Goal: Task Accomplishment & Management: Complete application form

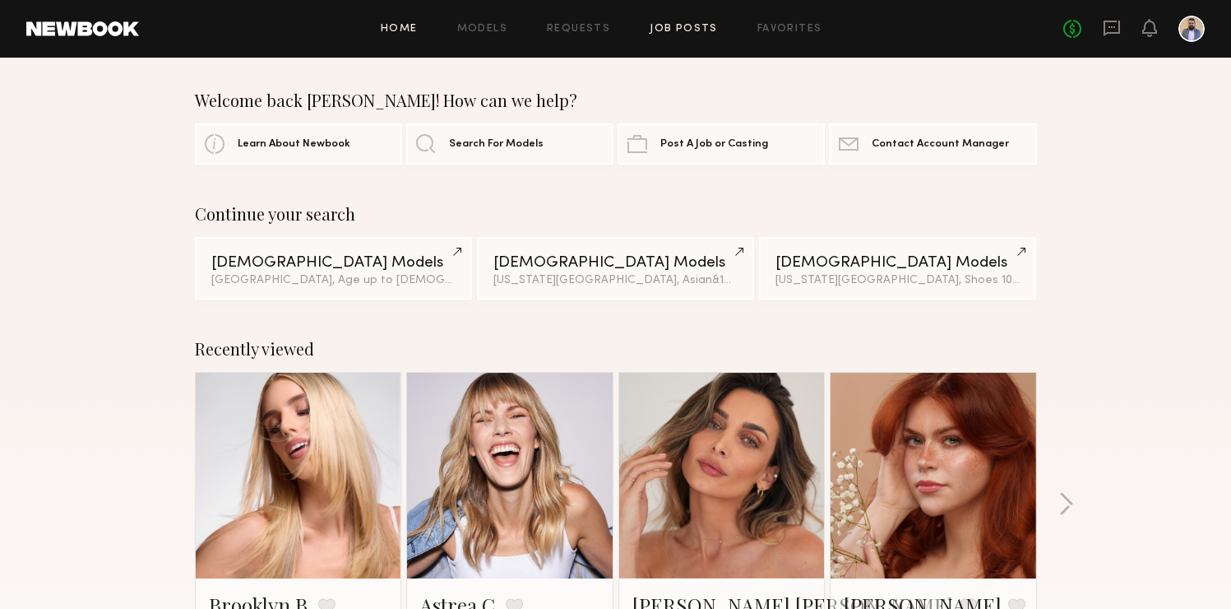
click at [668, 25] on link "Job Posts" at bounding box center [684, 29] width 68 height 11
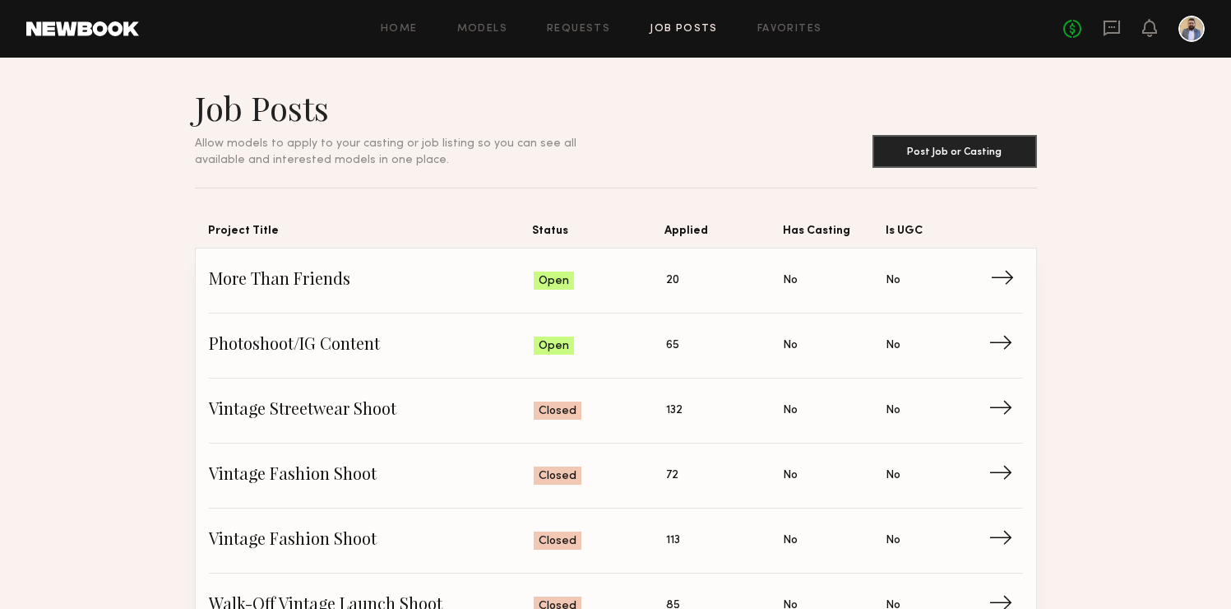
click at [395, 280] on span "More Than Friends" at bounding box center [372, 280] width 326 height 25
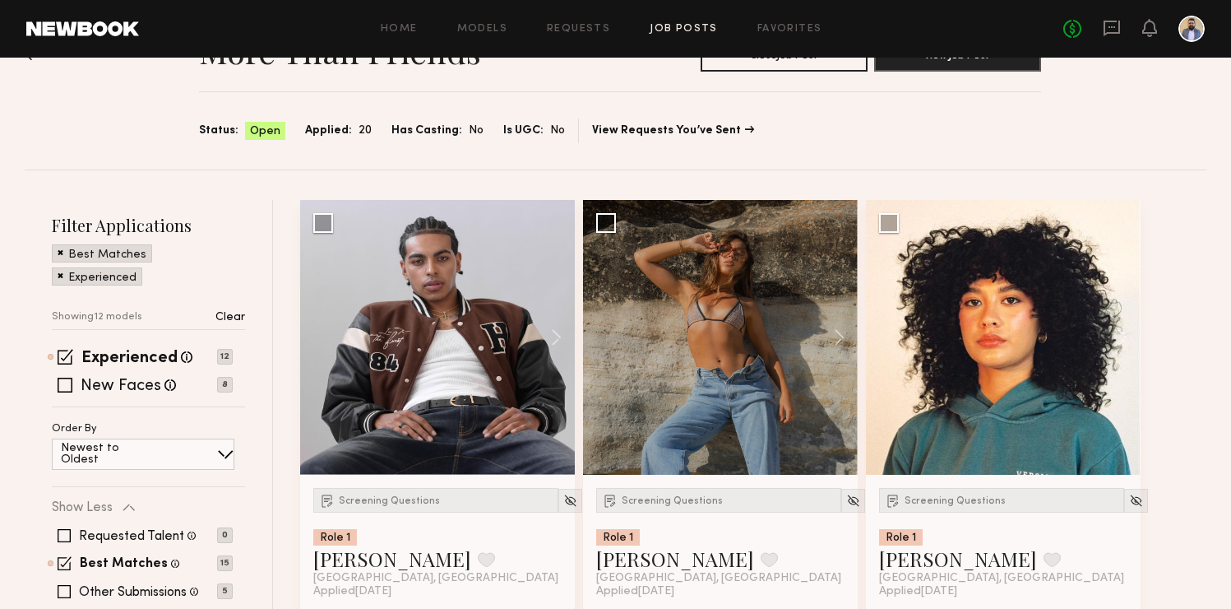
scroll to position [149, 0]
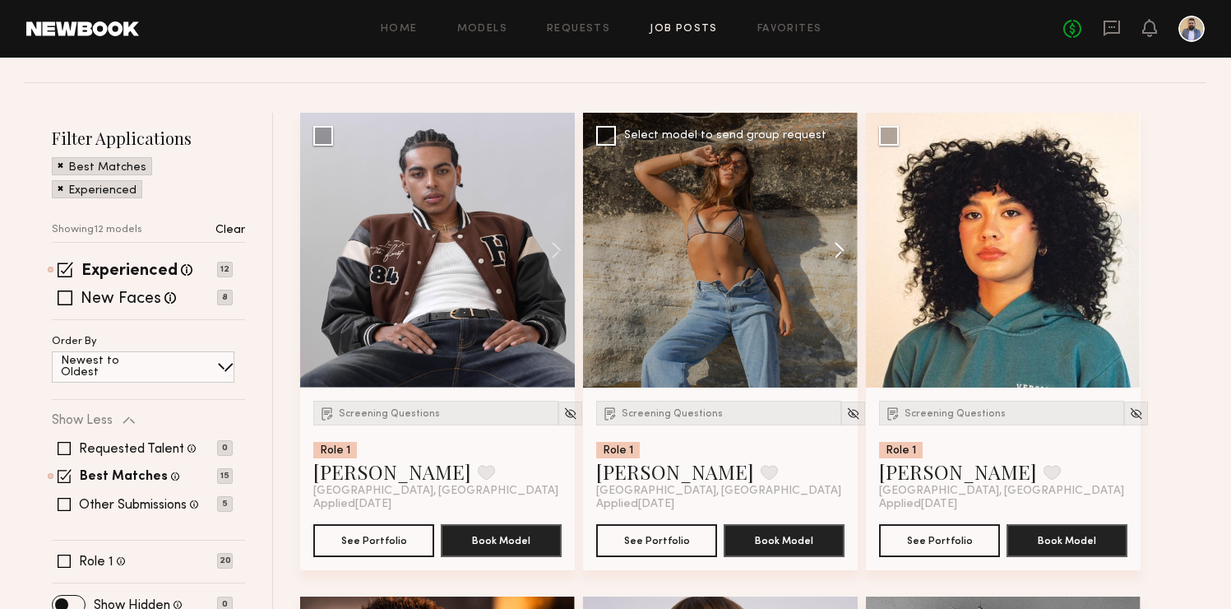
click at [840, 248] on button at bounding box center [831, 250] width 53 height 275
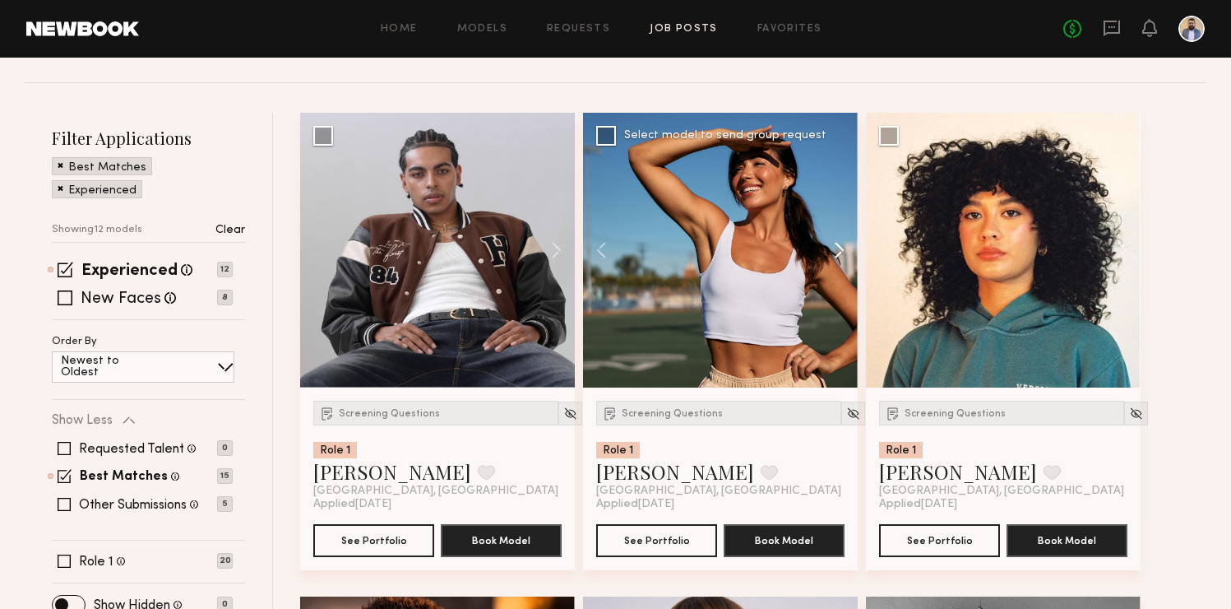
click at [840, 248] on button at bounding box center [831, 250] width 53 height 275
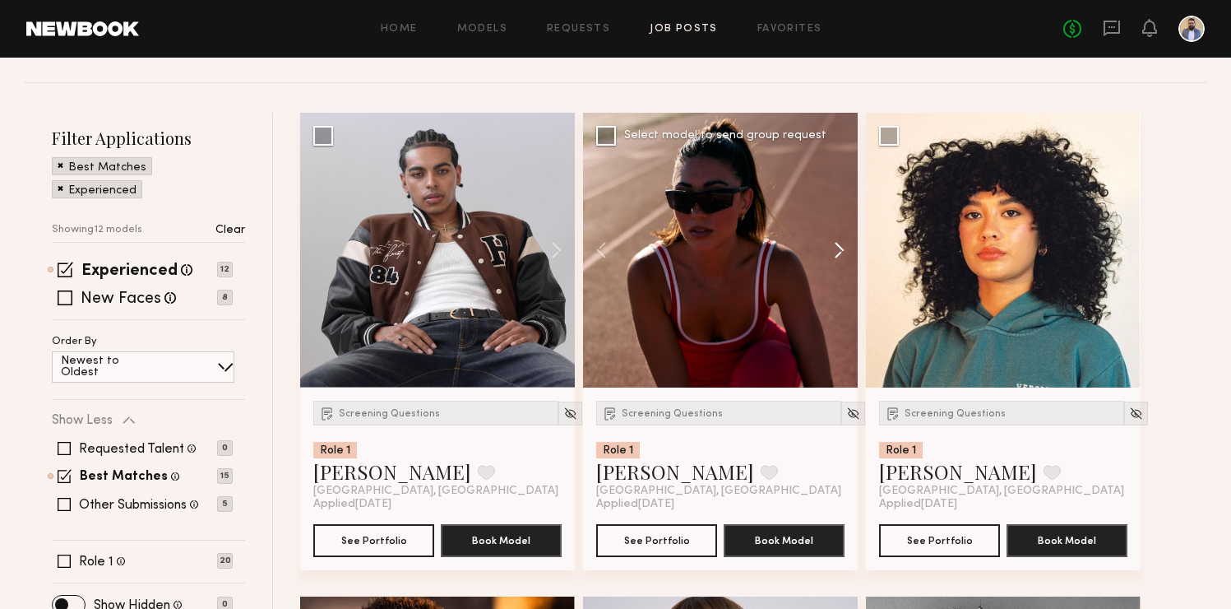
click at [840, 248] on button at bounding box center [831, 250] width 53 height 275
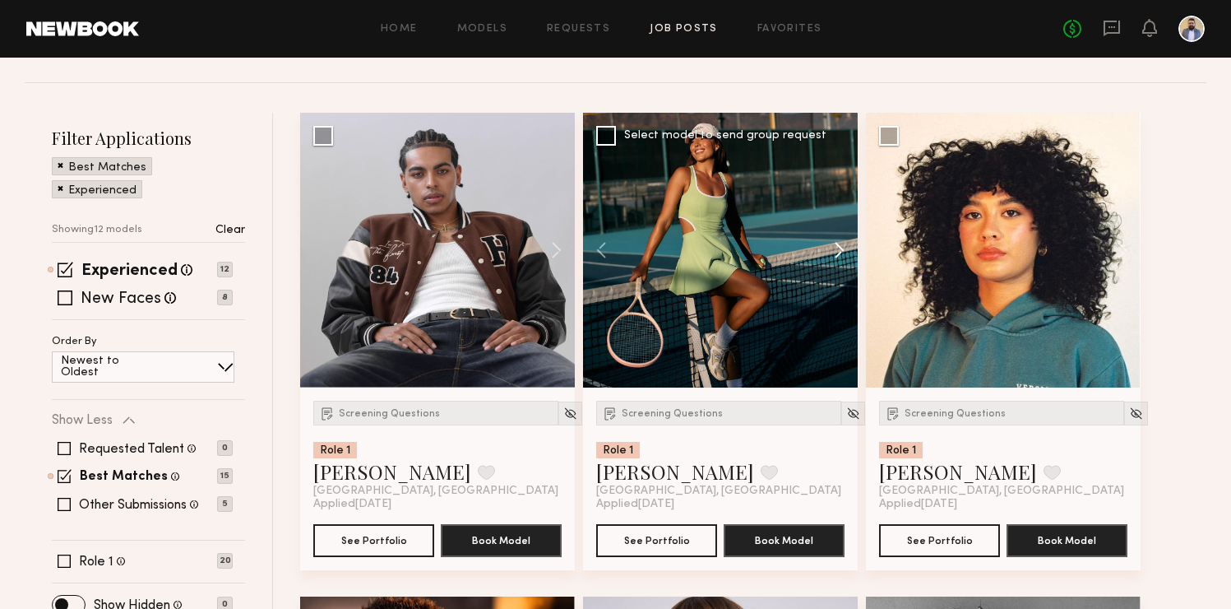
click at [840, 248] on button at bounding box center [831, 250] width 53 height 275
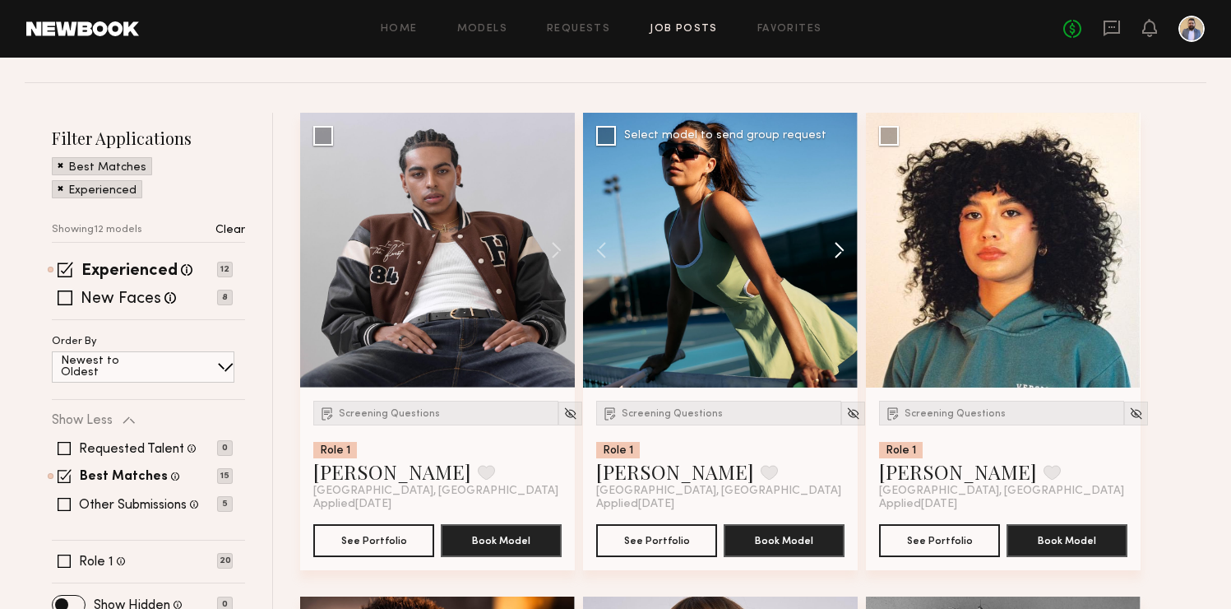
click at [840, 248] on button at bounding box center [831, 250] width 53 height 275
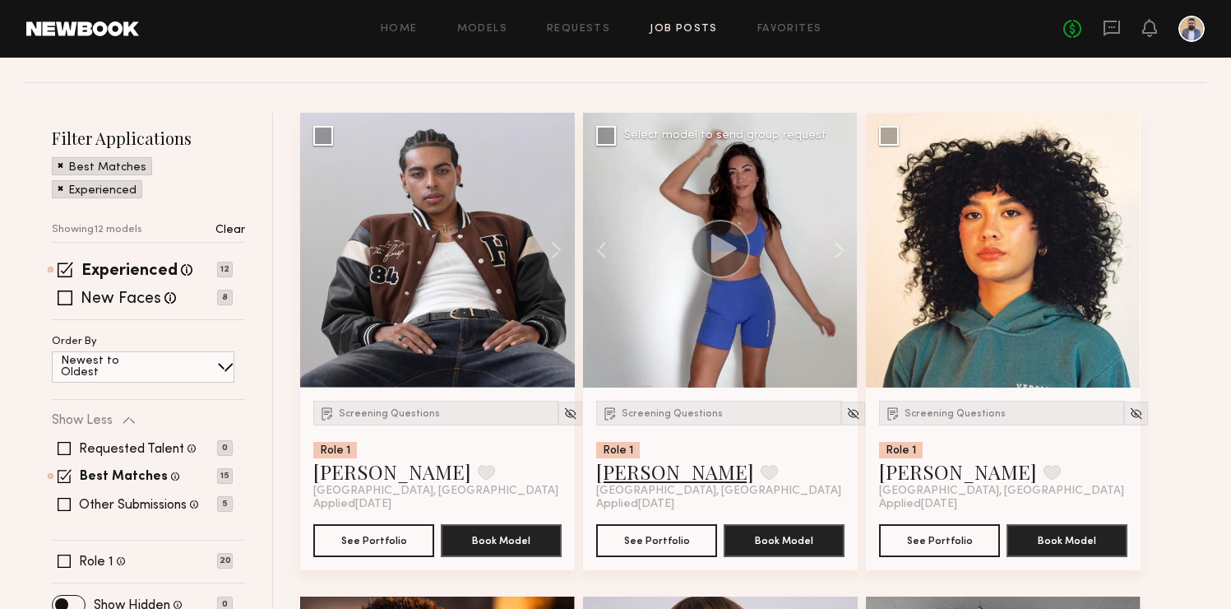
click at [623, 475] on link "Elke K." at bounding box center [675, 471] width 158 height 26
click at [674, 417] on span "Screening Questions" at bounding box center [672, 414] width 101 height 10
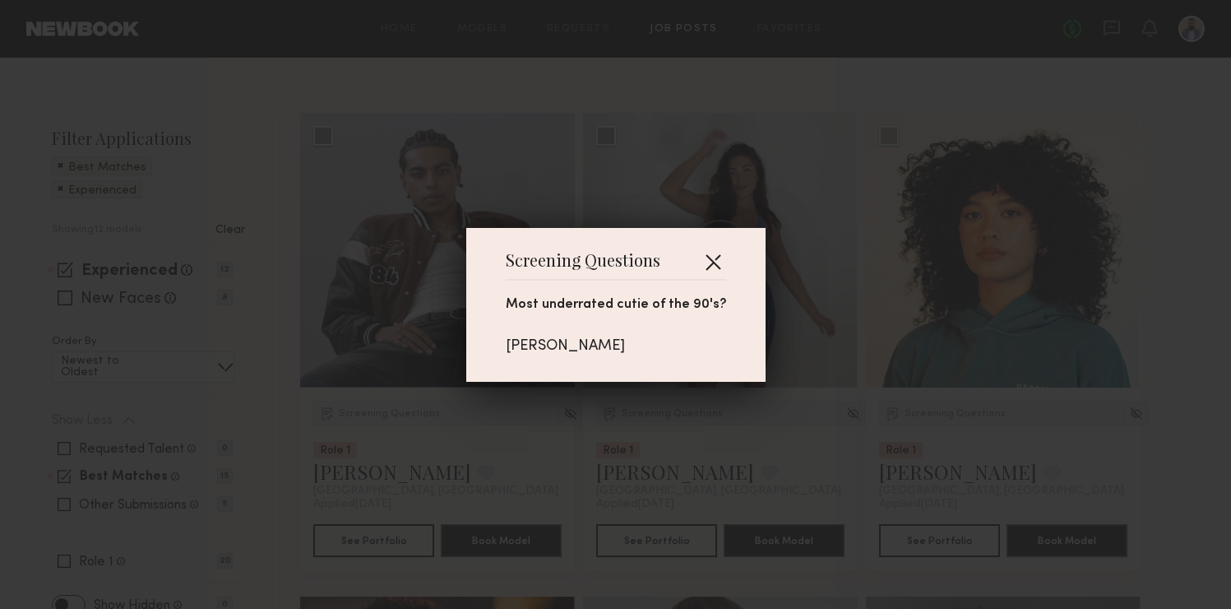
click at [706, 260] on button "button" at bounding box center [713, 261] width 26 height 26
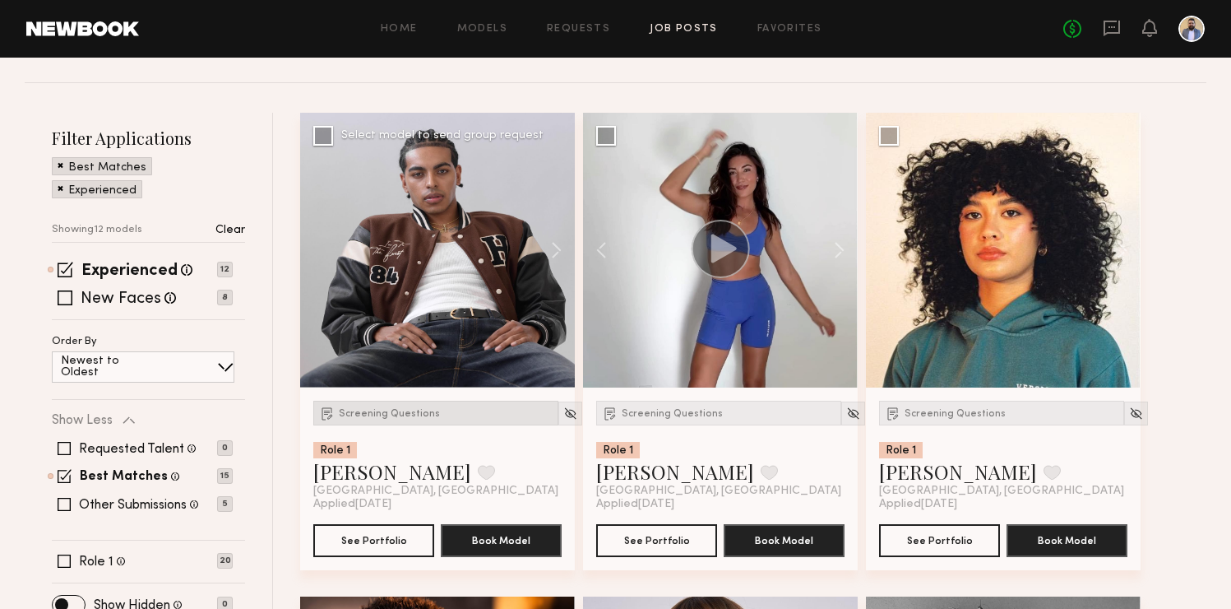
click at [364, 418] on span "Screening Questions" at bounding box center [389, 414] width 101 height 10
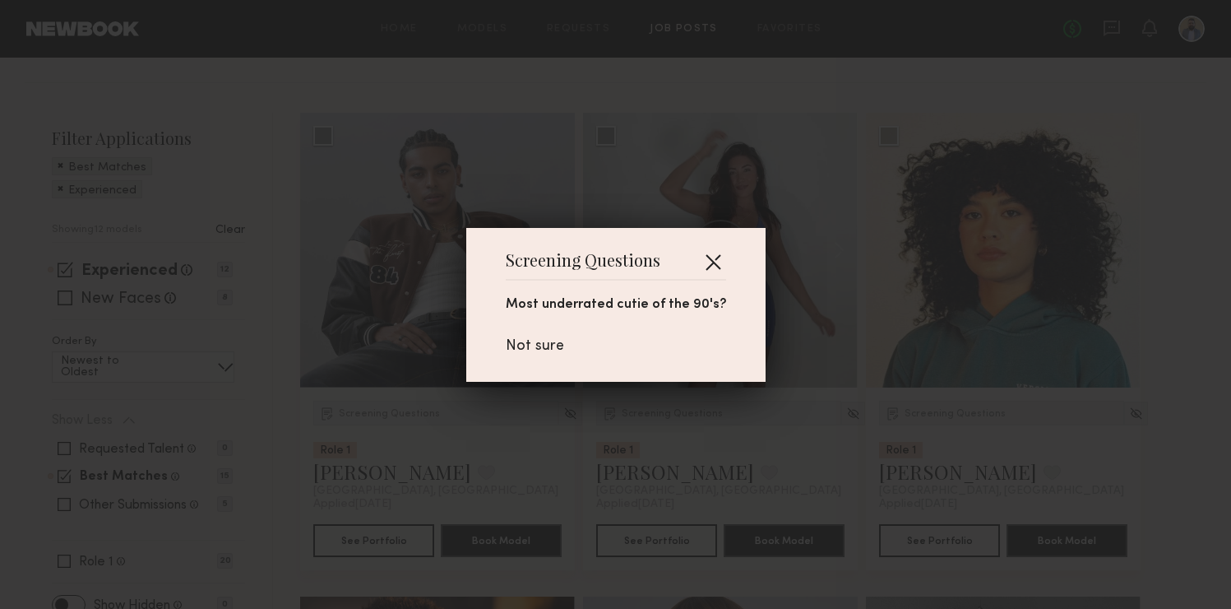
click at [706, 256] on button "button" at bounding box center [713, 261] width 26 height 26
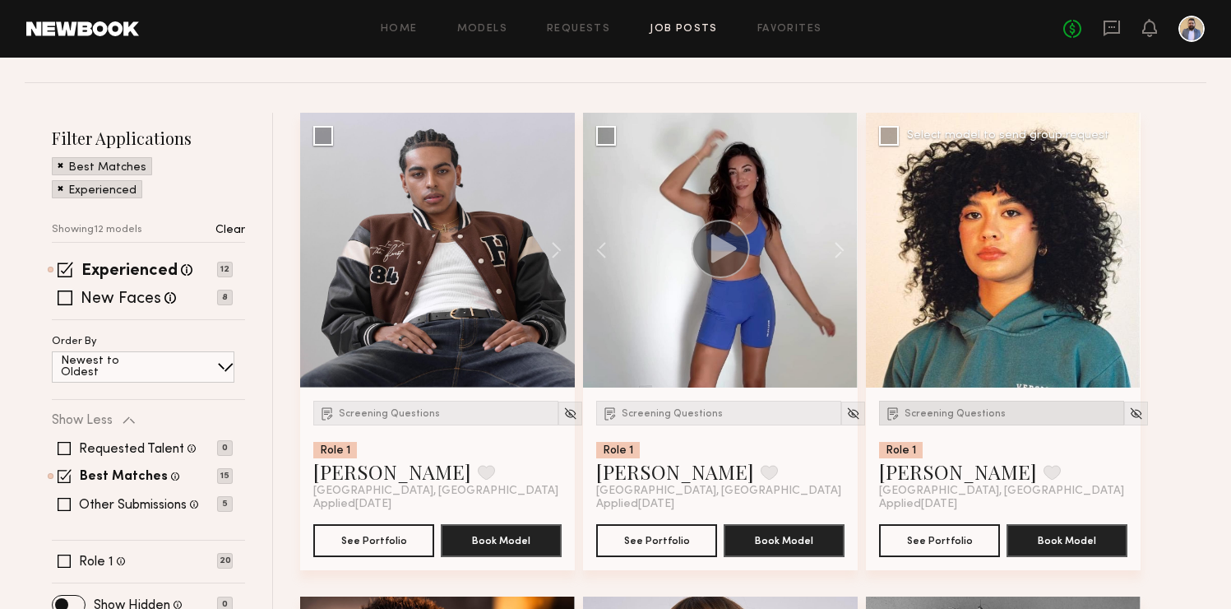
click at [952, 414] on span "Screening Questions" at bounding box center [955, 414] width 101 height 10
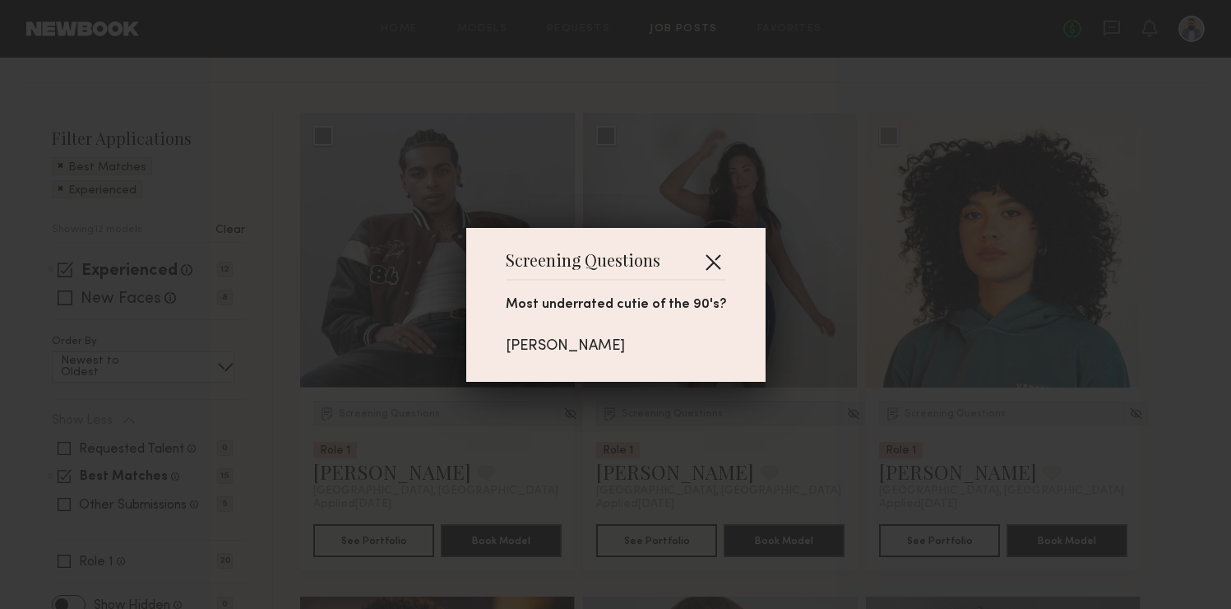
click at [708, 257] on button "button" at bounding box center [713, 261] width 26 height 26
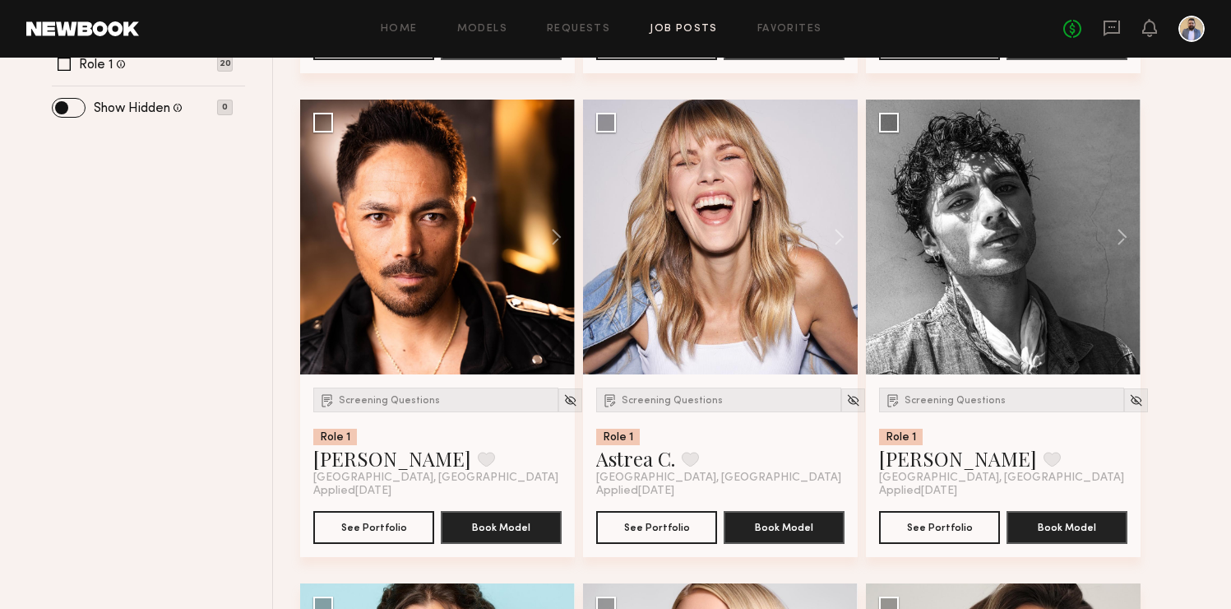
scroll to position [664, 0]
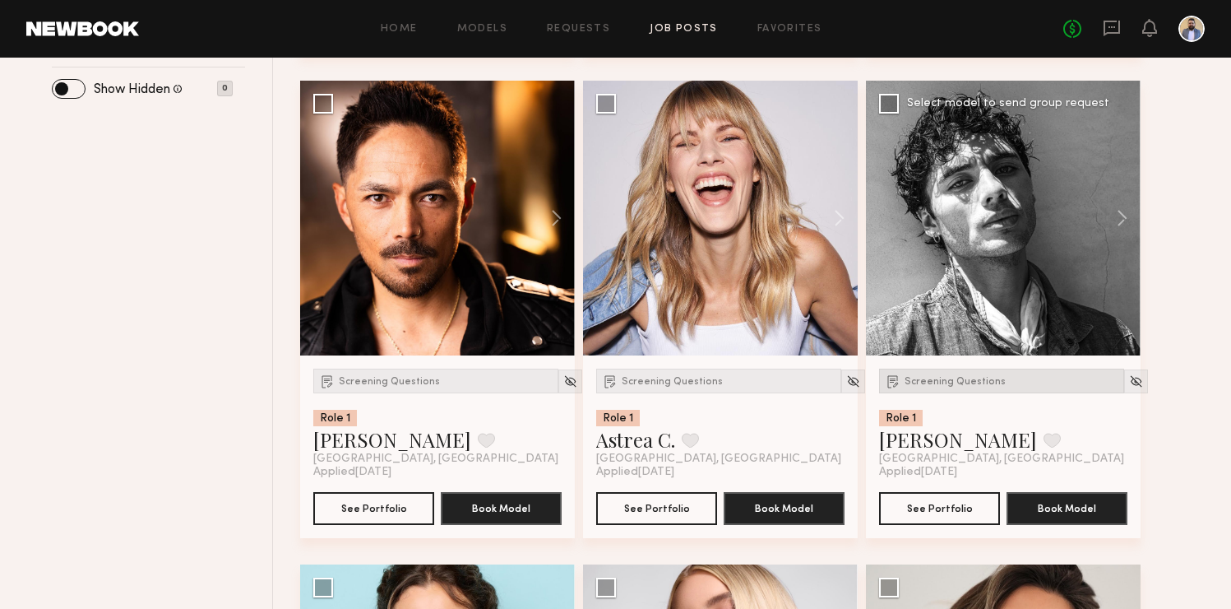
click at [904, 382] on div "Screening Questions" at bounding box center [1001, 380] width 245 height 25
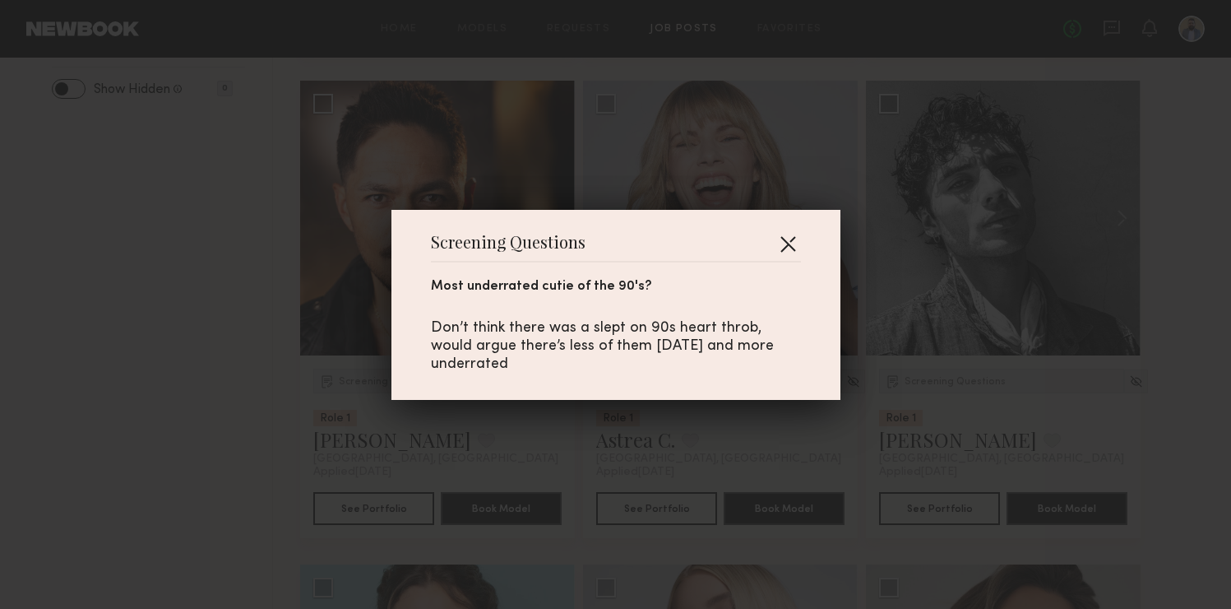
click at [788, 252] on button "button" at bounding box center [788, 243] width 26 height 26
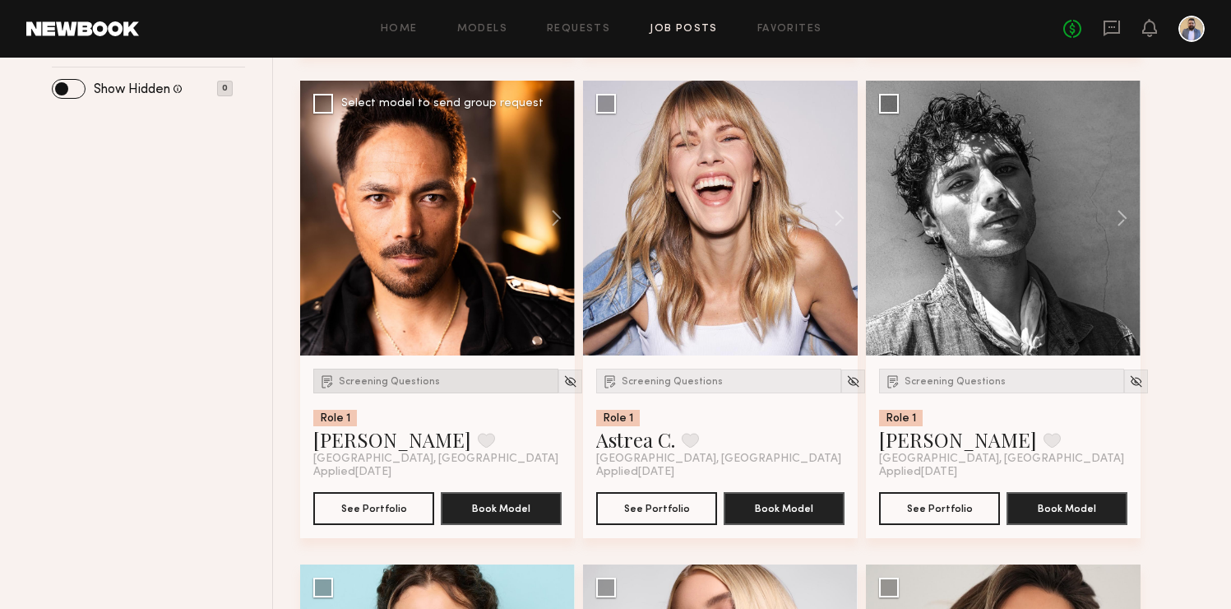
click at [368, 387] on div "Screening Questions" at bounding box center [435, 380] width 245 height 25
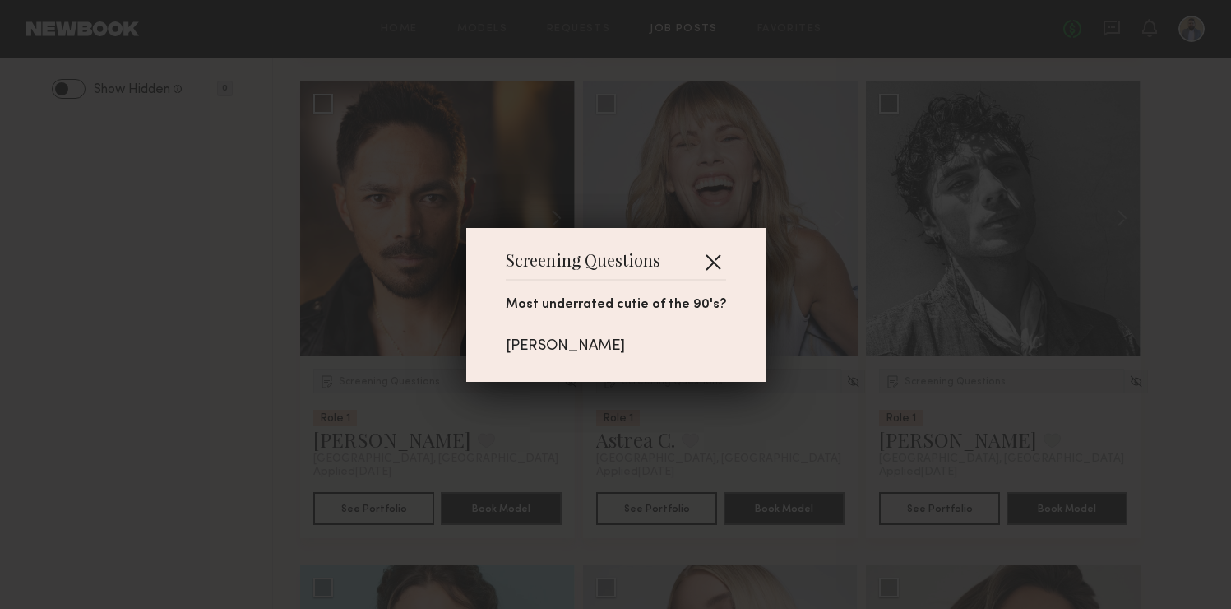
click at [700, 263] on button "button" at bounding box center [713, 261] width 26 height 26
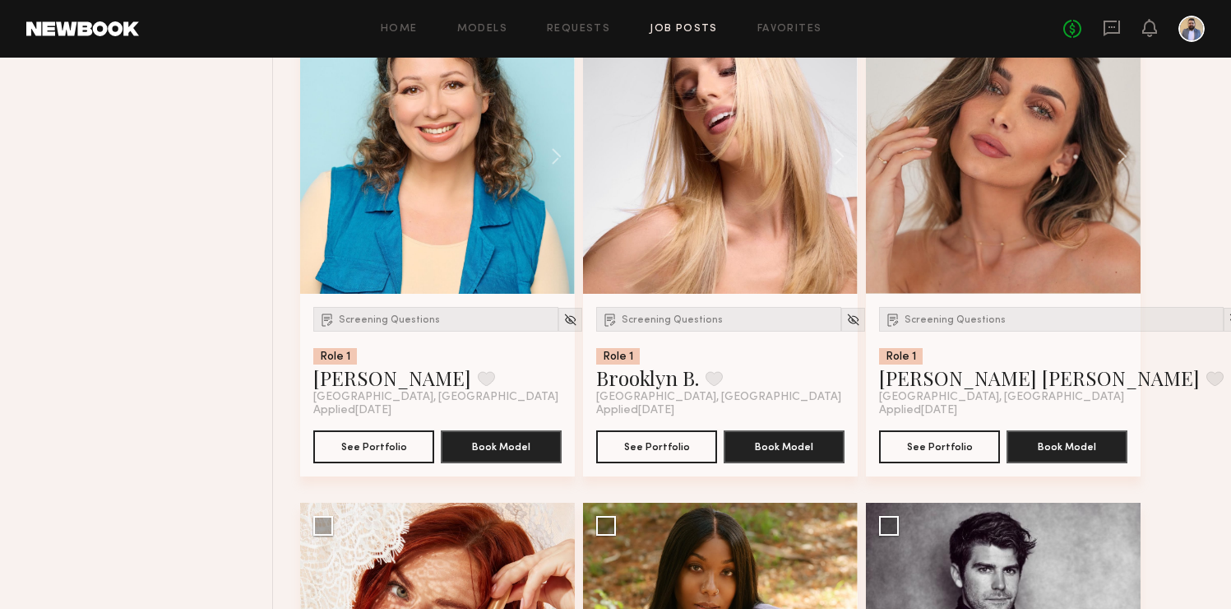
scroll to position [1215, 0]
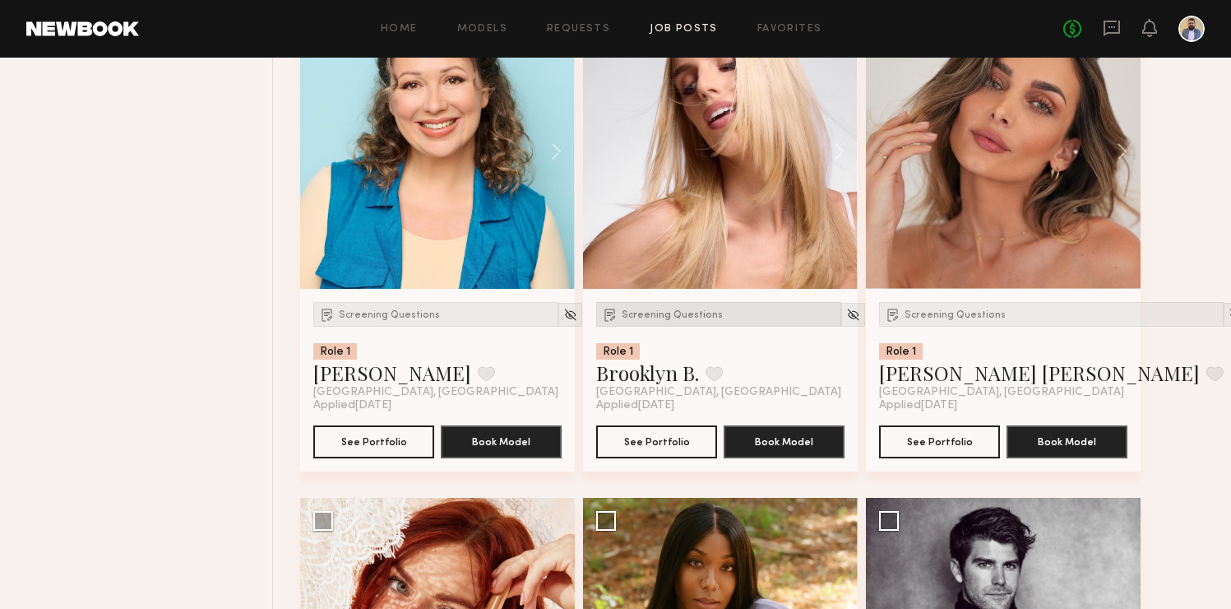
click at [688, 308] on div "Screening Questions" at bounding box center [718, 314] width 245 height 25
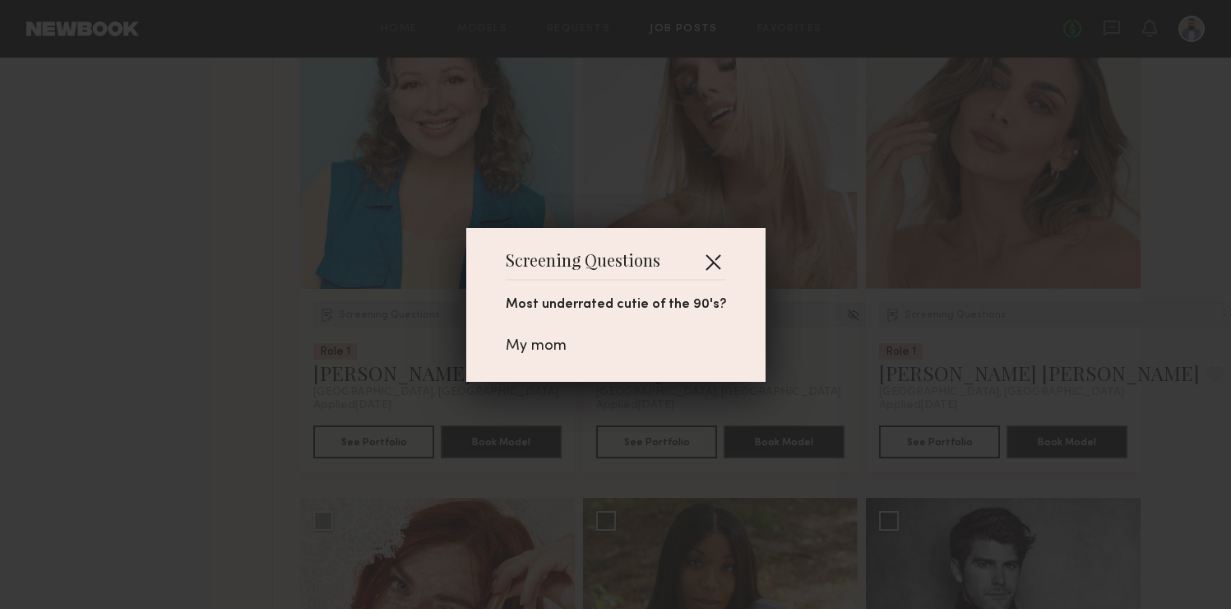
click at [715, 257] on button "button" at bounding box center [713, 261] width 26 height 26
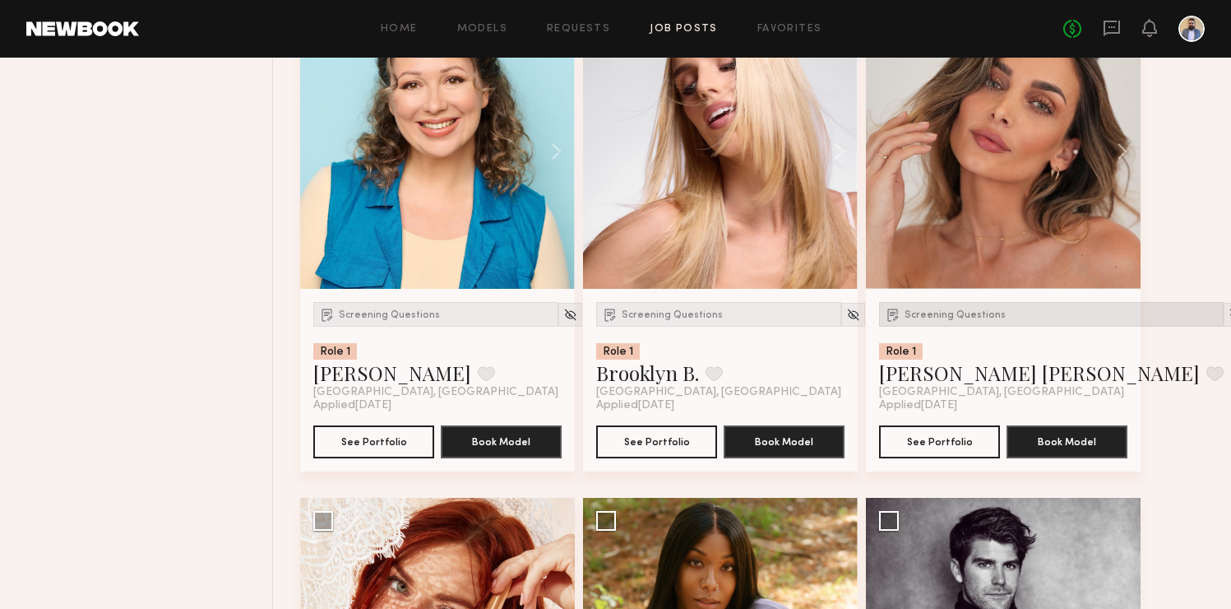
click at [971, 312] on span "Screening Questions" at bounding box center [955, 315] width 101 height 10
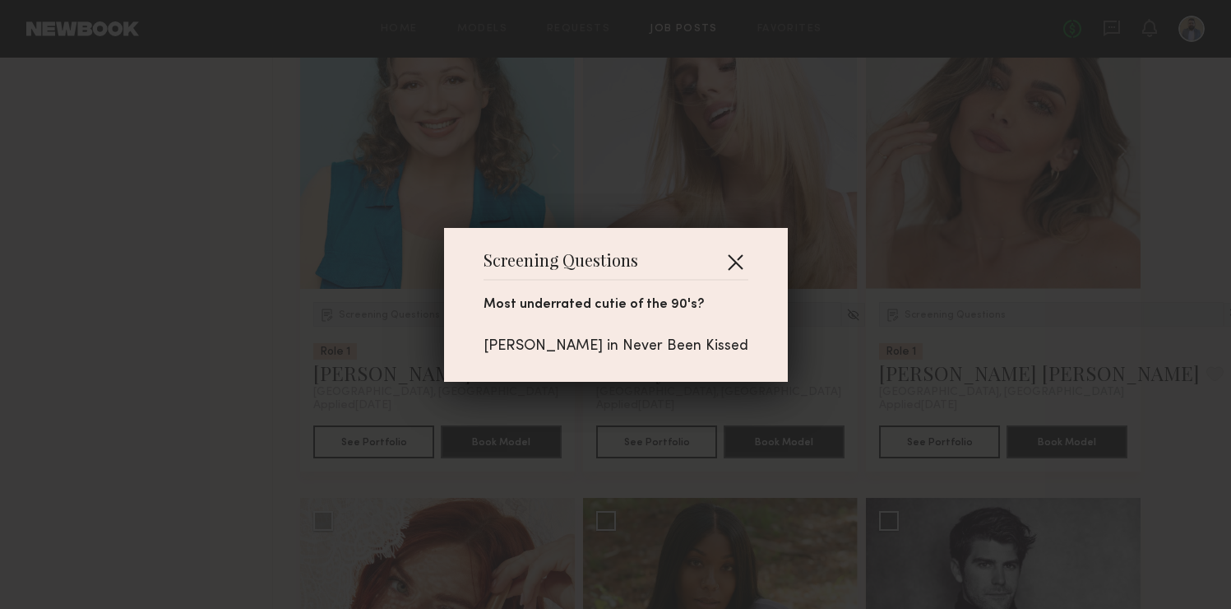
click at [738, 254] on button "button" at bounding box center [735, 261] width 26 height 26
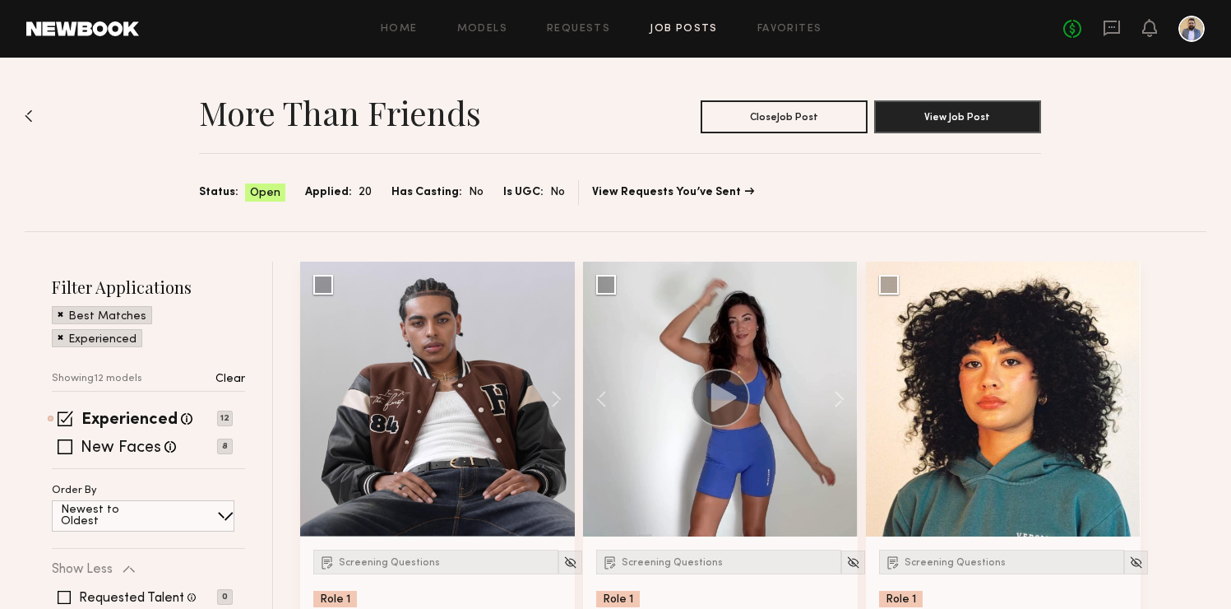
scroll to position [0, 0]
click at [57, 335] on div "Experienced" at bounding box center [97, 338] width 90 height 18
click at [60, 317] on span at bounding box center [61, 313] width 6 height 15
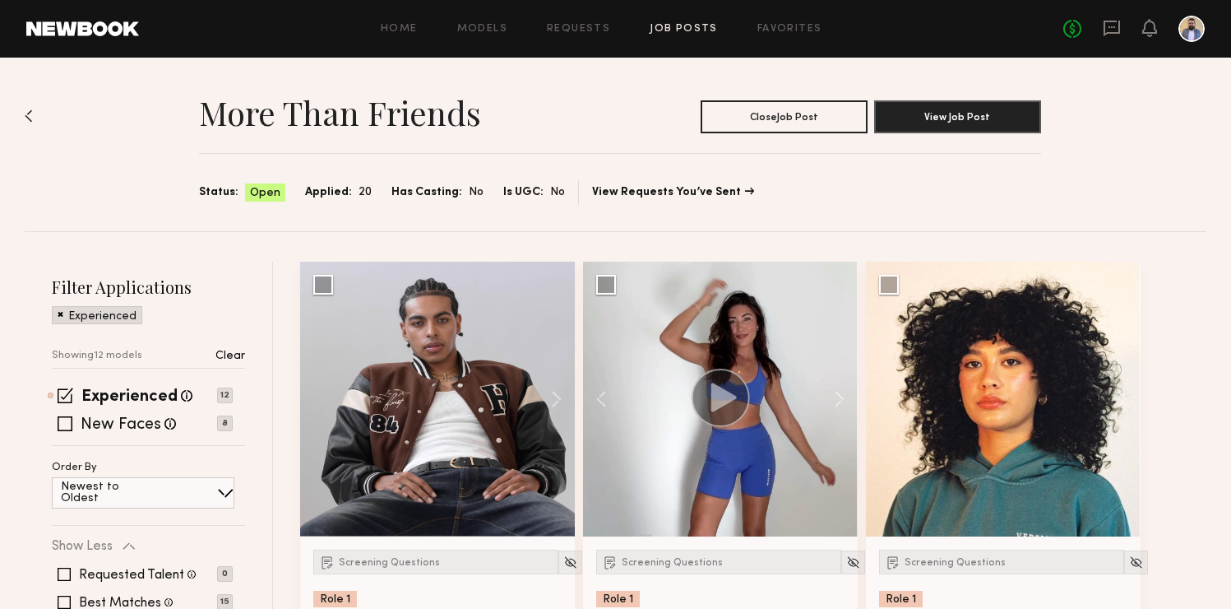
click at [60, 317] on span at bounding box center [61, 313] width 6 height 15
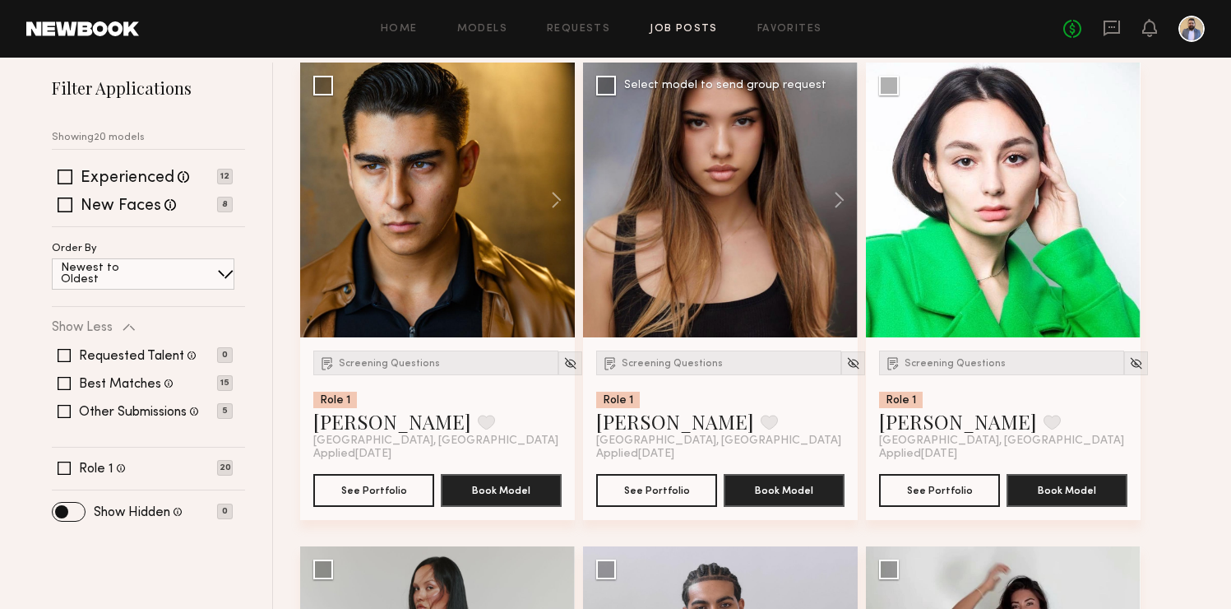
scroll to position [206, 0]
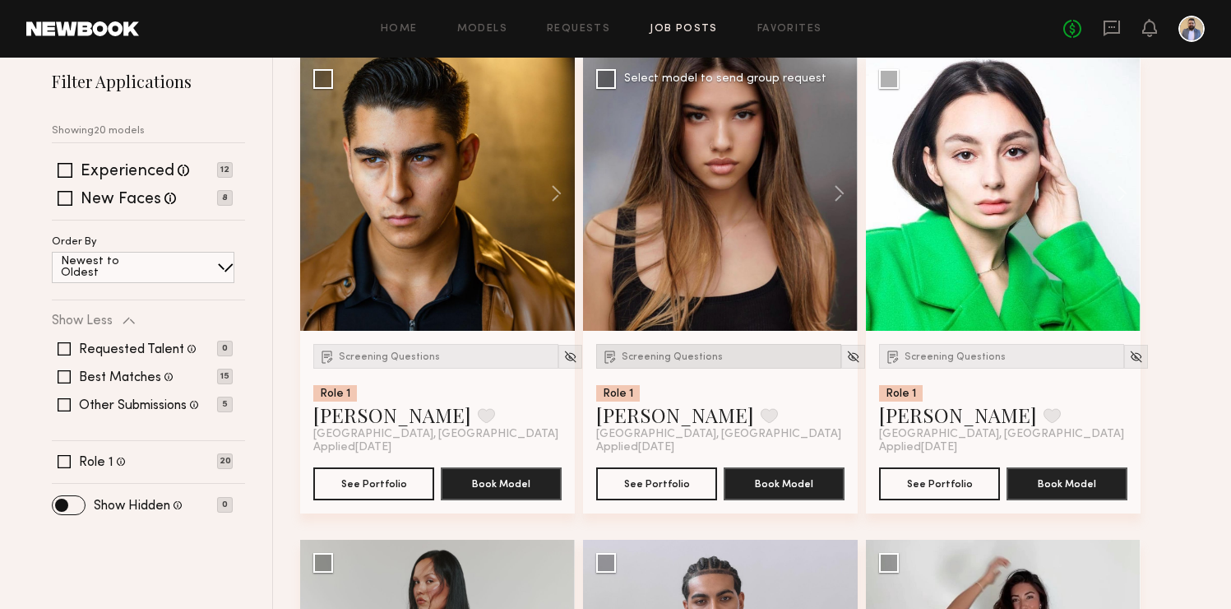
click at [678, 356] on span "Screening Questions" at bounding box center [672, 357] width 101 height 10
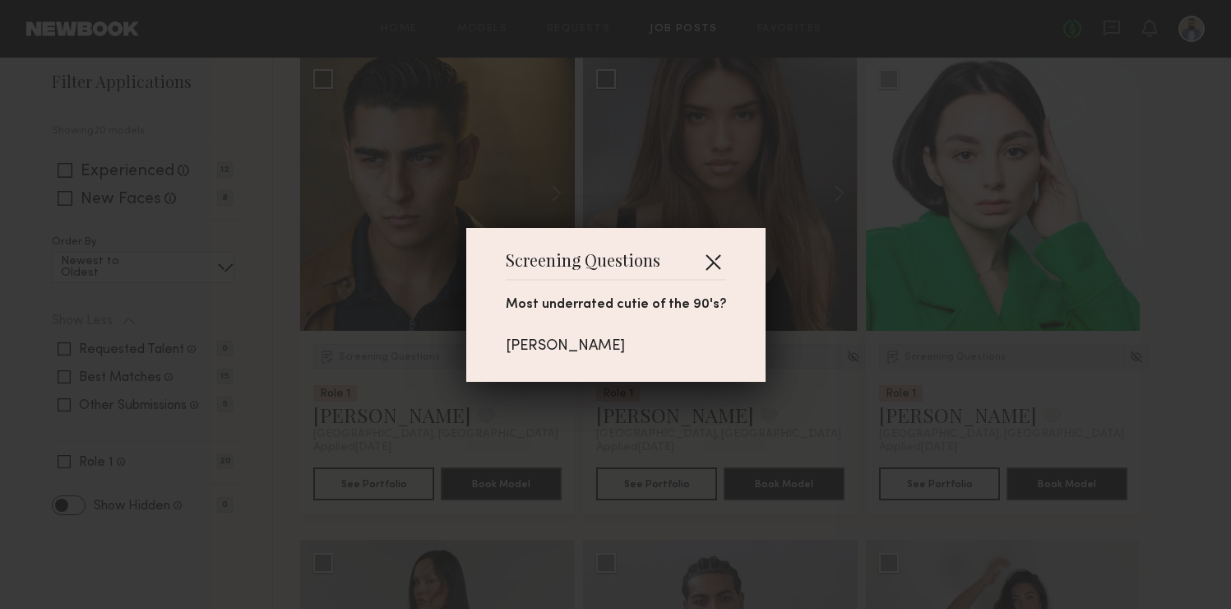
click at [716, 260] on button "button" at bounding box center [713, 261] width 26 height 26
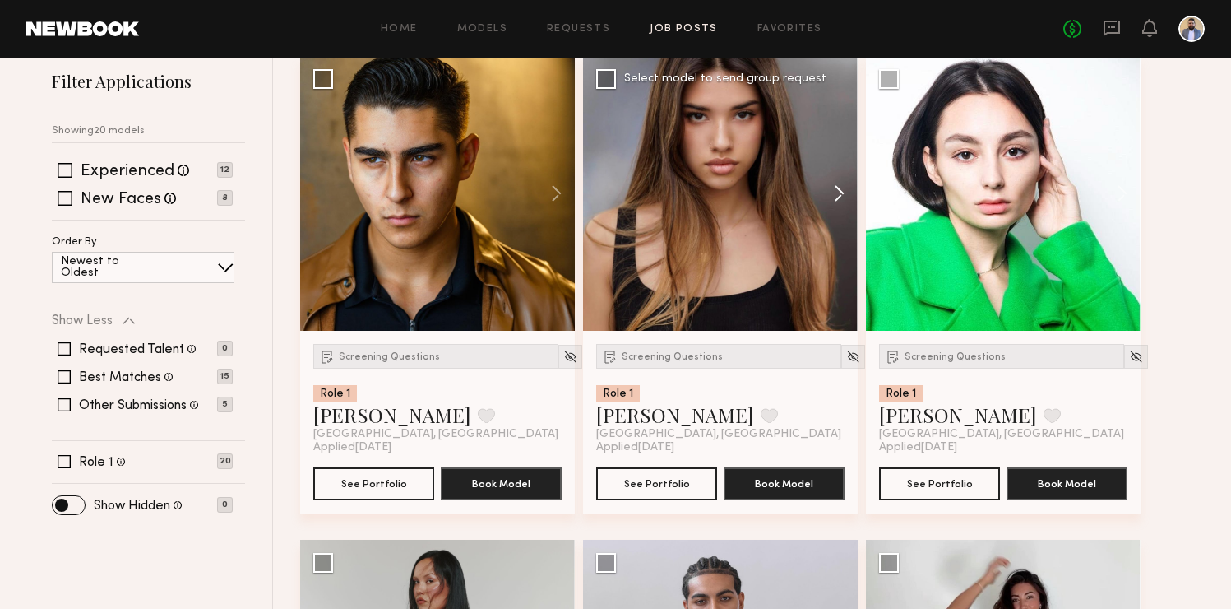
click at [847, 192] on button at bounding box center [831, 193] width 53 height 275
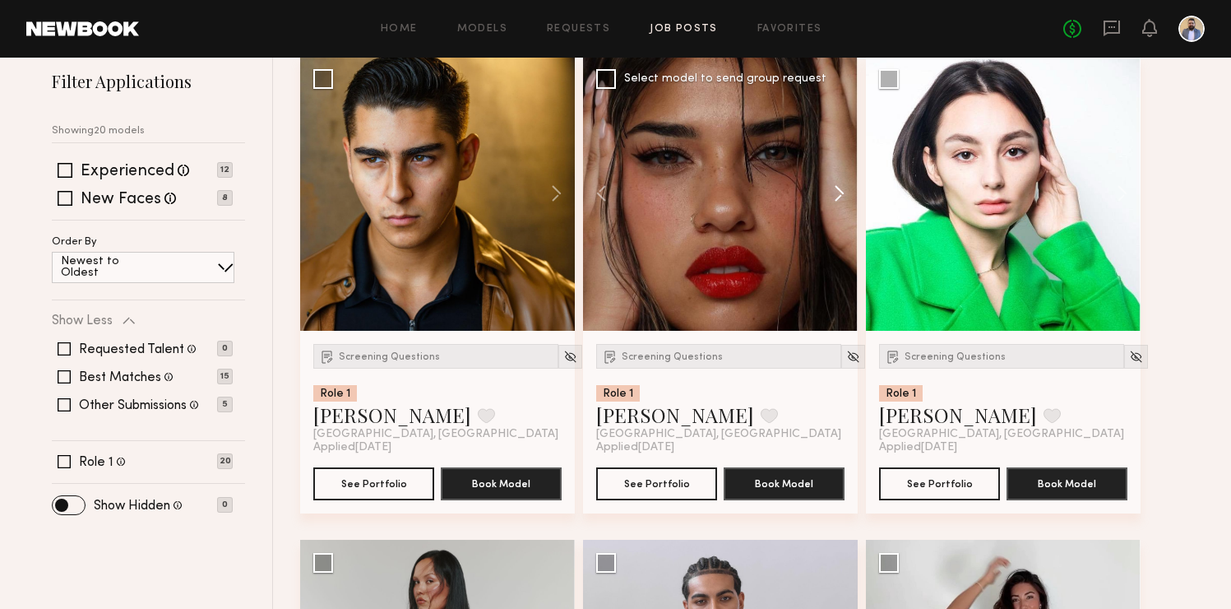
click at [847, 192] on button at bounding box center [831, 193] width 53 height 275
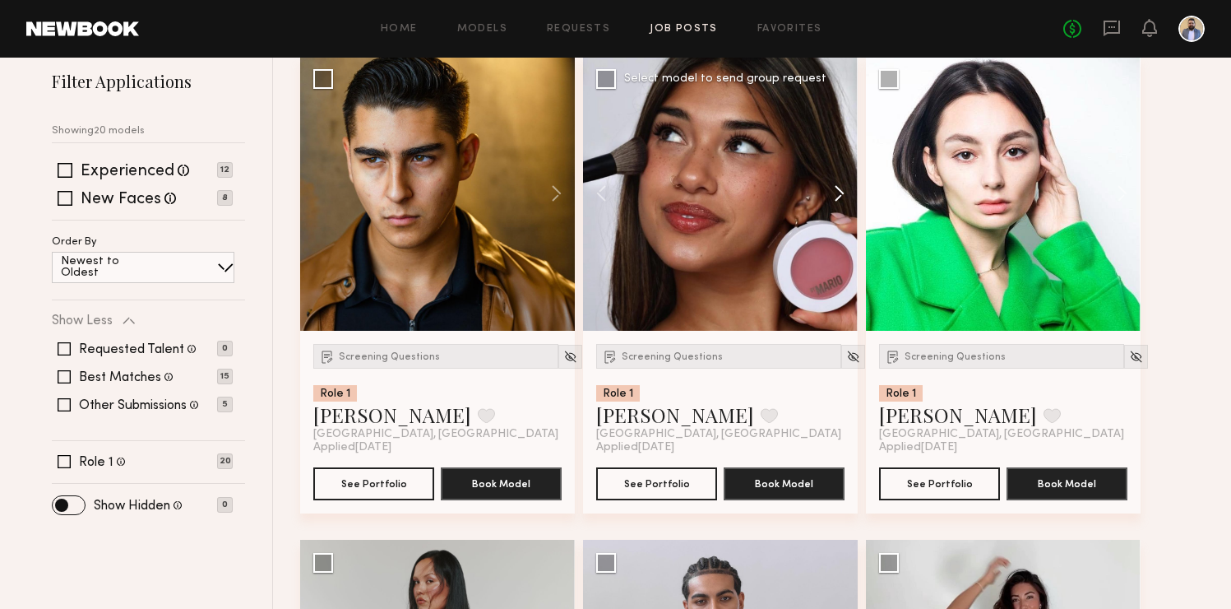
click at [847, 192] on button at bounding box center [831, 193] width 53 height 275
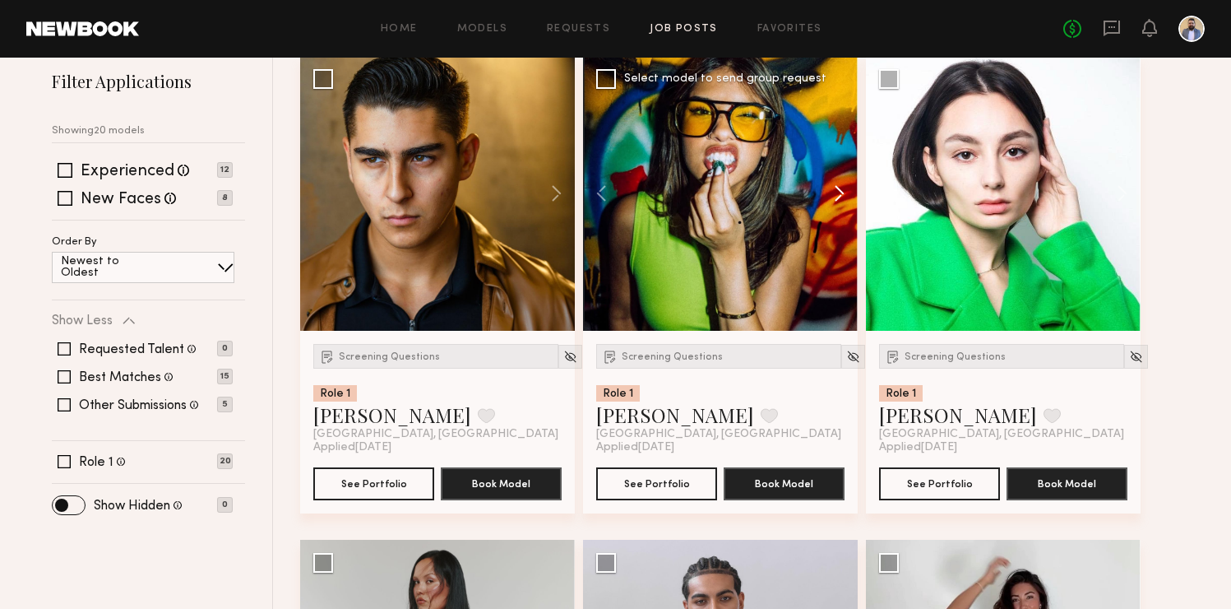
click at [847, 192] on button at bounding box center [831, 193] width 53 height 275
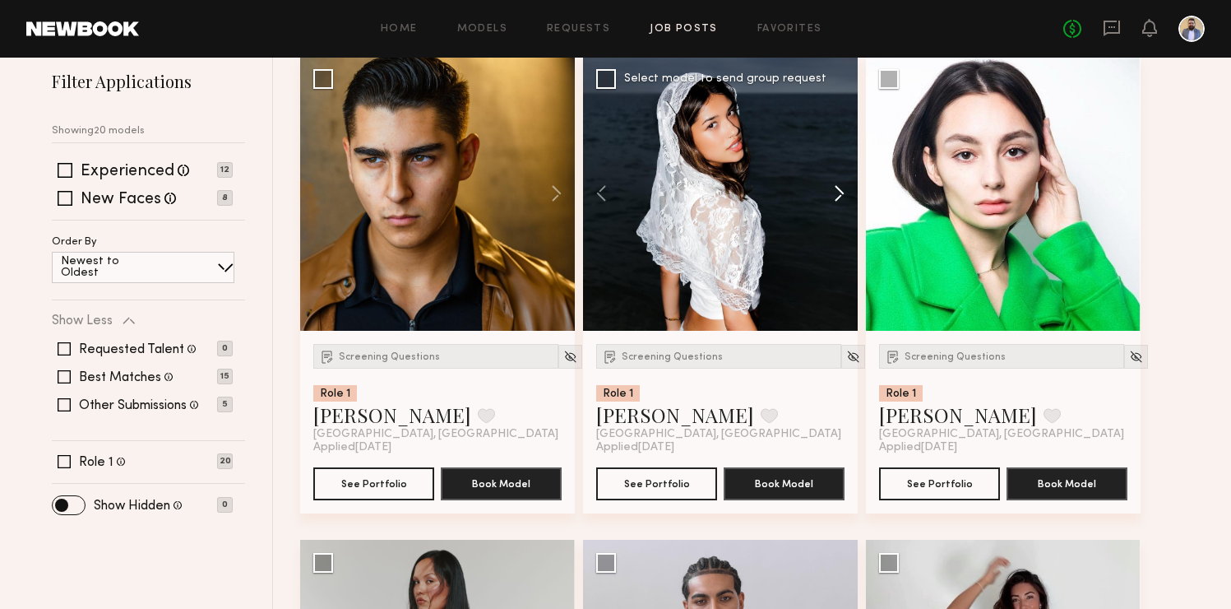
click at [847, 192] on button at bounding box center [831, 193] width 53 height 275
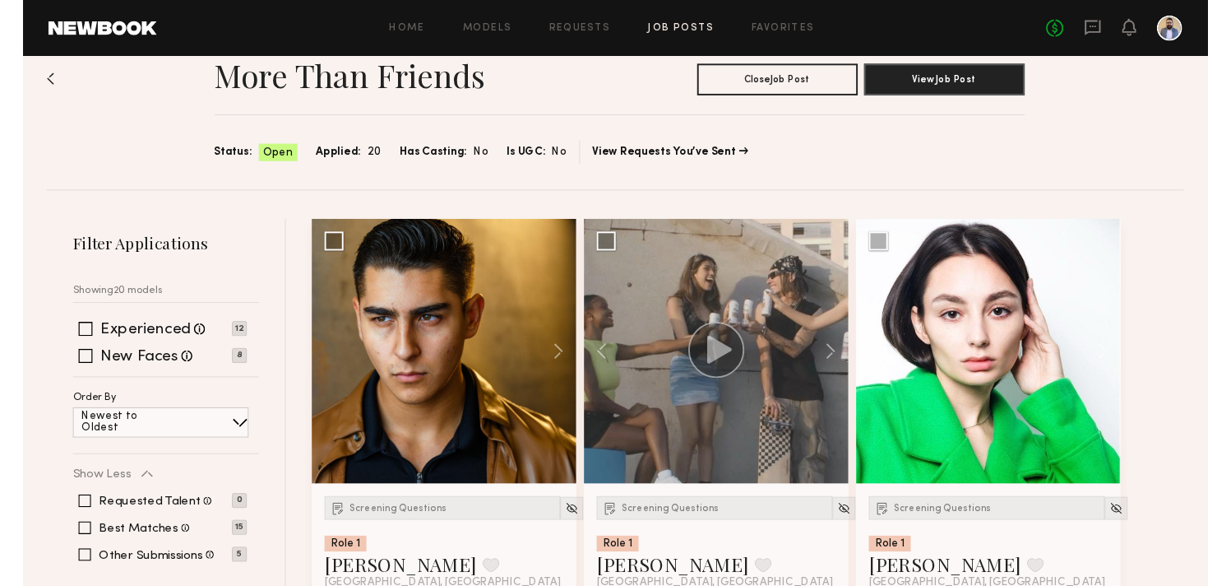
scroll to position [41, 0]
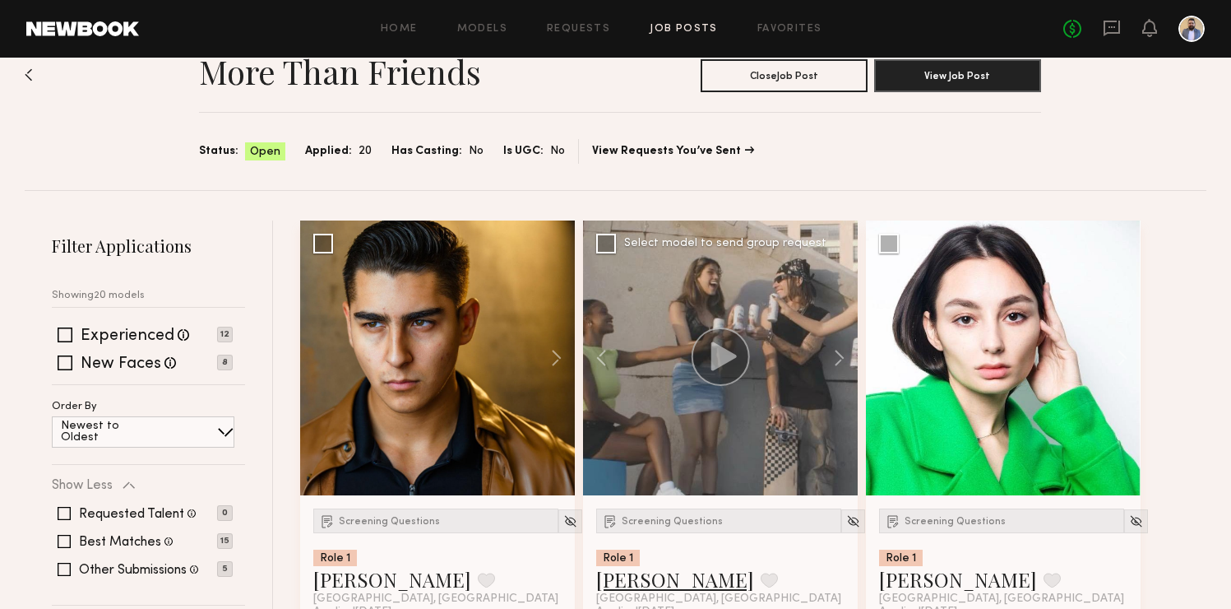
click at [658, 581] on link "[PERSON_NAME]" at bounding box center [675, 579] width 158 height 26
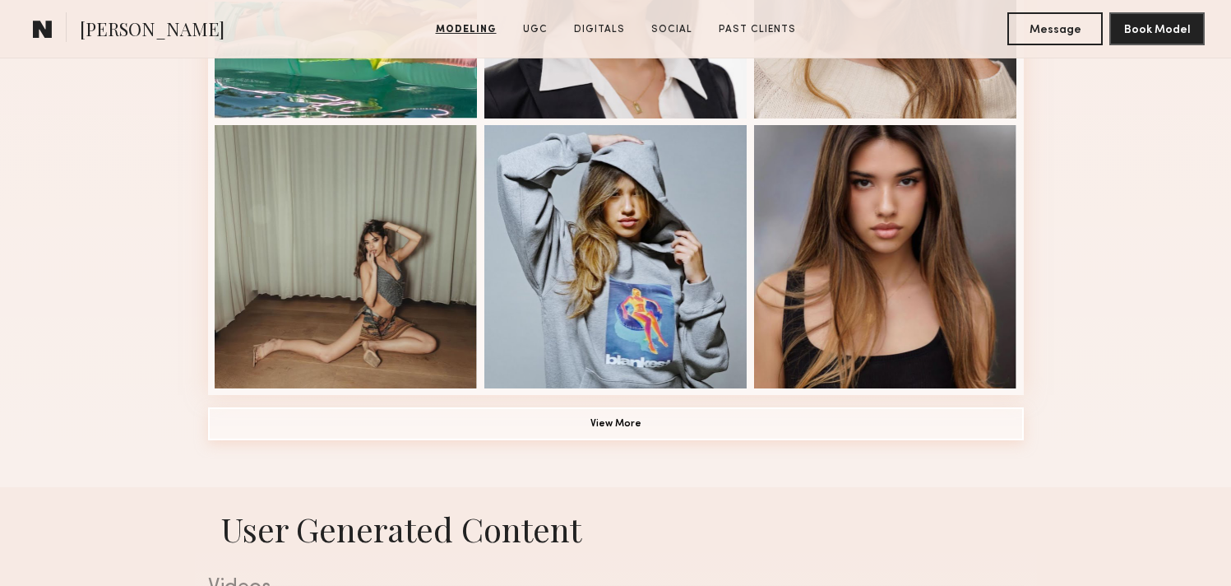
scroll to position [1224, 0]
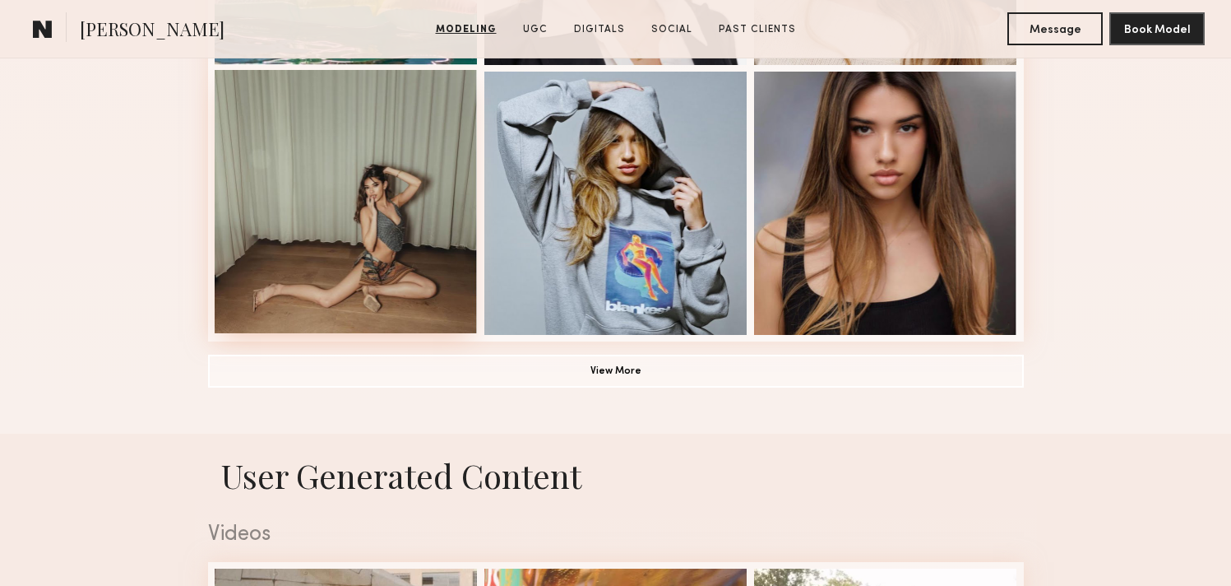
click at [444, 294] on div at bounding box center [346, 201] width 263 height 263
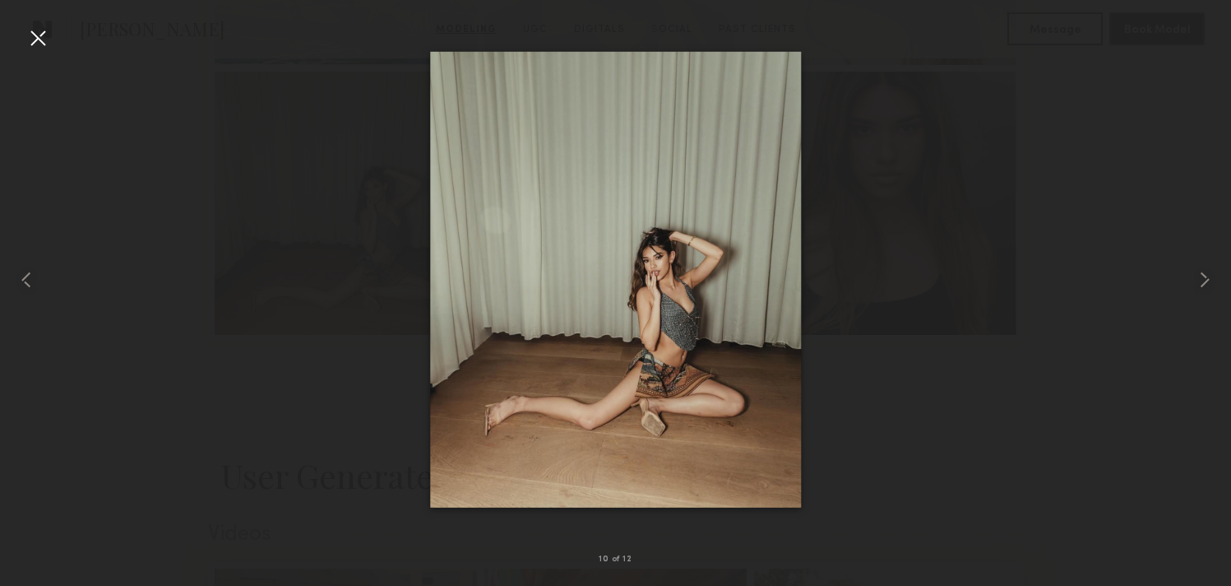
click at [27, 43] on div at bounding box center [38, 38] width 26 height 26
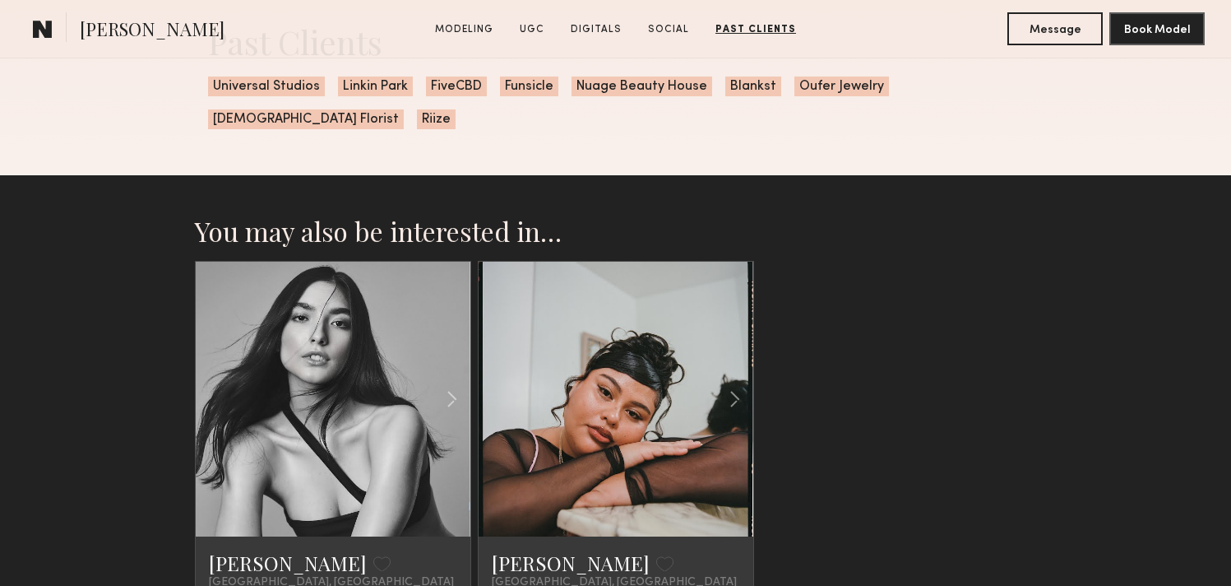
scroll to position [4344, 0]
